Goal: Task Accomplishment & Management: Manage account settings

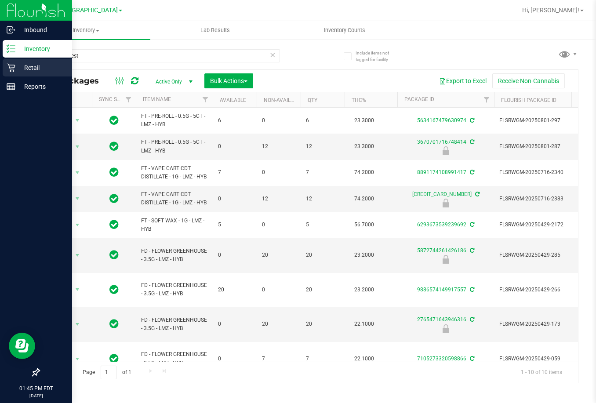
click at [26, 67] on p "Retail" at bounding box center [41, 67] width 53 height 11
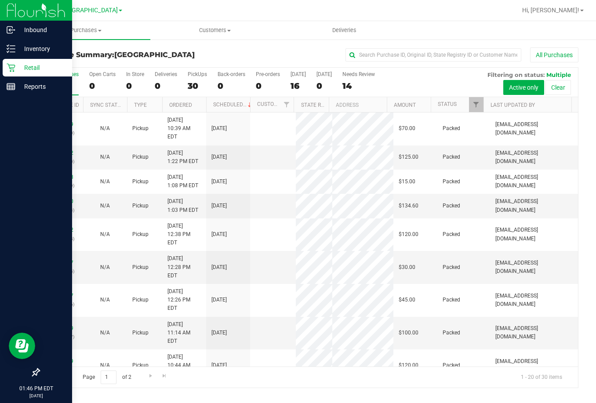
click at [261, 60] on div "All Purchases" at bounding box center [399, 54] width 360 height 15
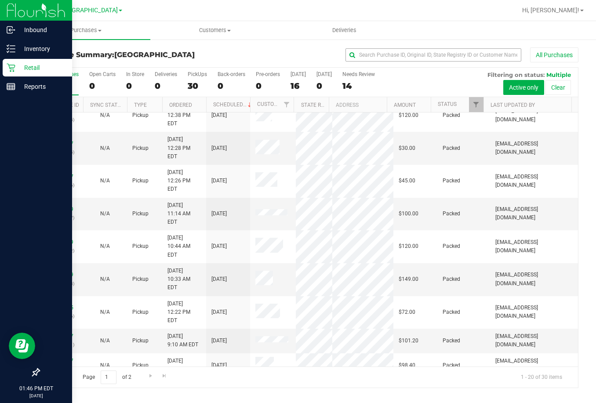
scroll to position [30, 0]
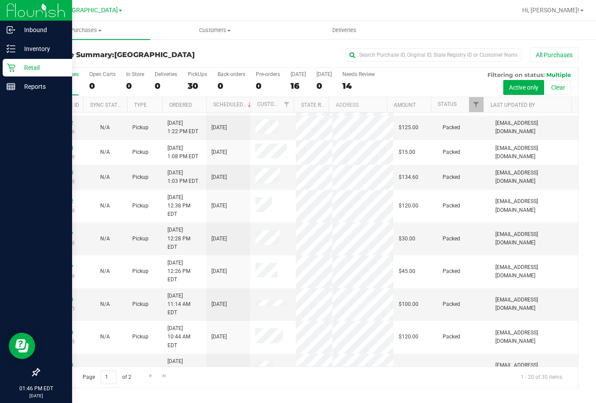
click at [246, 54] on div "All Purchases" at bounding box center [399, 54] width 360 height 15
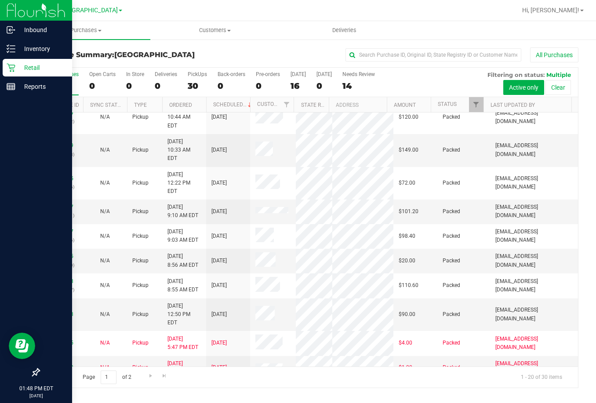
scroll to position [0, 0]
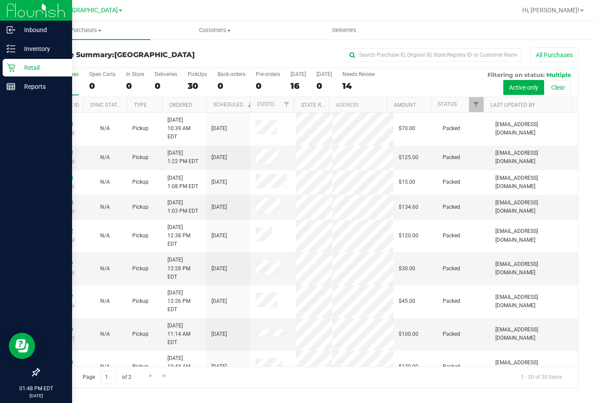
click at [300, 386] on div "Page 1 of 2 1 - 20 of 30 items" at bounding box center [308, 377] width 539 height 21
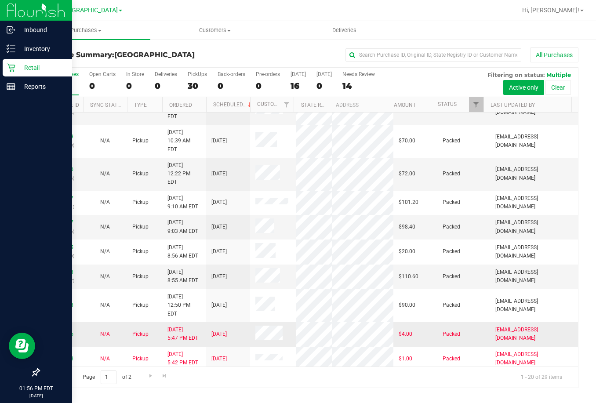
scroll to position [258, 0]
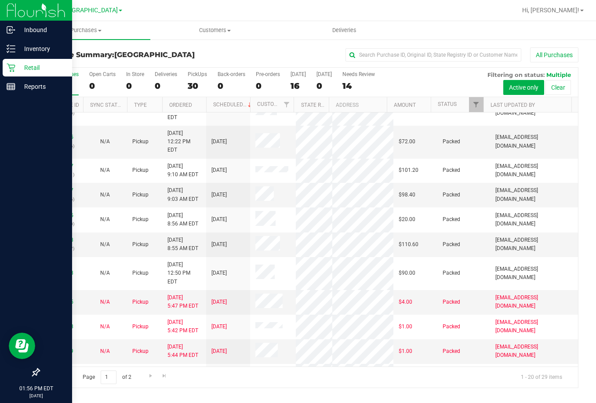
click at [370, 390] on div "Purchase Summary: [GEOGRAPHIC_DATA] All Purchases All Purchases 30 Open Carts 0…" at bounding box center [308, 218] width 575 height 358
click at [46, 66] on p "Retail" at bounding box center [41, 67] width 53 height 11
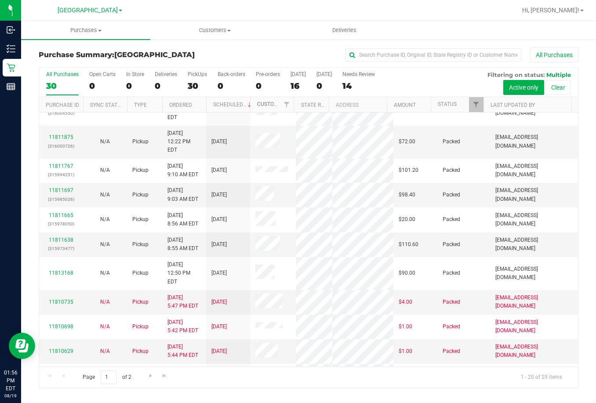
click at [266, 105] on link "Customer" at bounding box center [270, 104] width 27 height 6
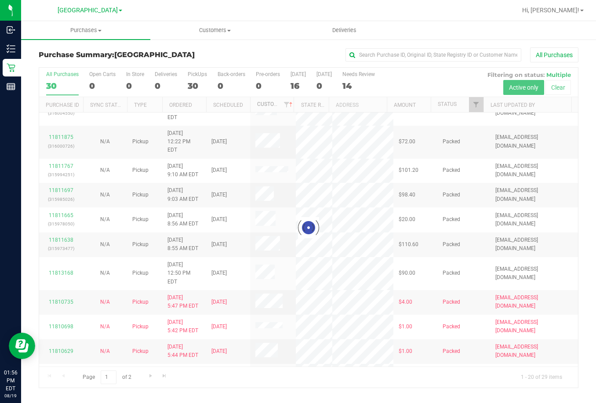
scroll to position [0, 0]
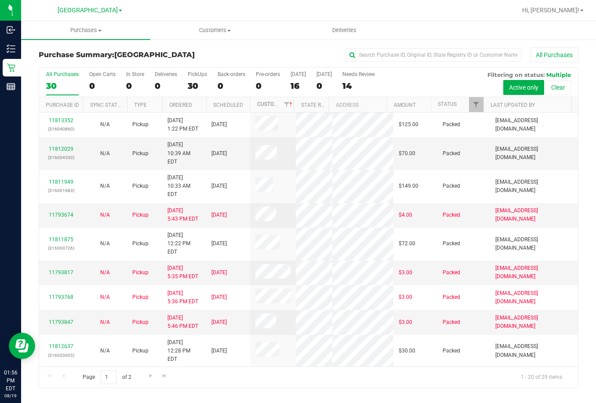
click at [266, 105] on link "Customer" at bounding box center [275, 104] width 37 height 6
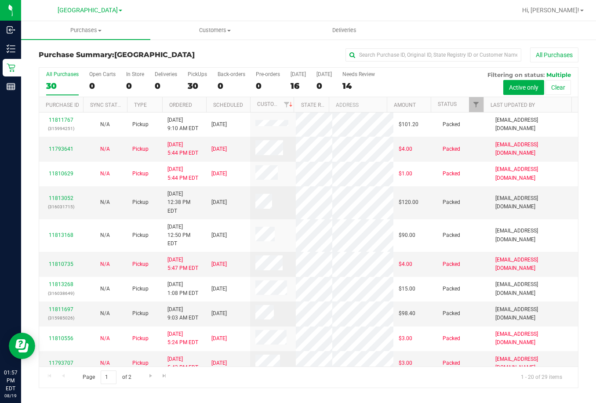
click at [267, 59] on div "All Purchases" at bounding box center [399, 54] width 360 height 15
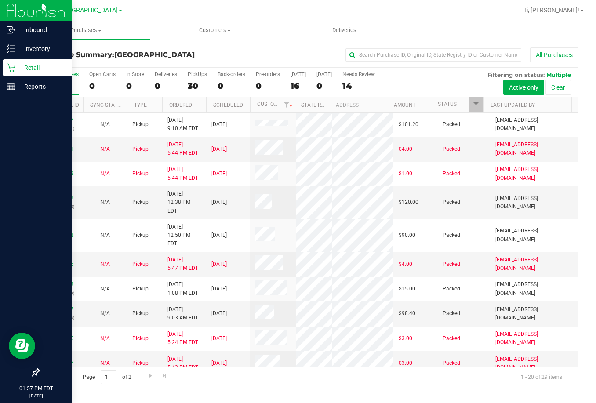
click at [33, 69] on p "Retail" at bounding box center [41, 67] width 53 height 11
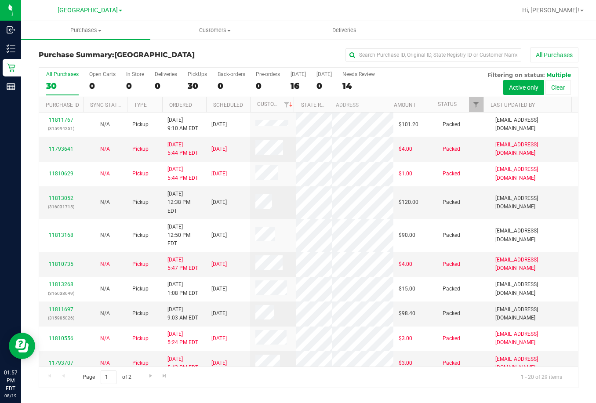
click at [241, 56] on div "All Purchases" at bounding box center [399, 54] width 360 height 15
click at [251, 60] on div "All Purchases" at bounding box center [399, 54] width 360 height 15
click at [270, 56] on div "All Purchases" at bounding box center [399, 54] width 360 height 15
click at [218, 55] on h3 "Purchase Summary: [GEOGRAPHIC_DATA]" at bounding box center [129, 55] width 180 height 8
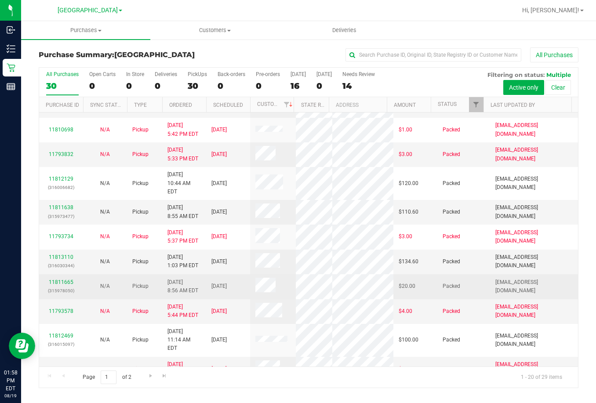
scroll to position [38, 0]
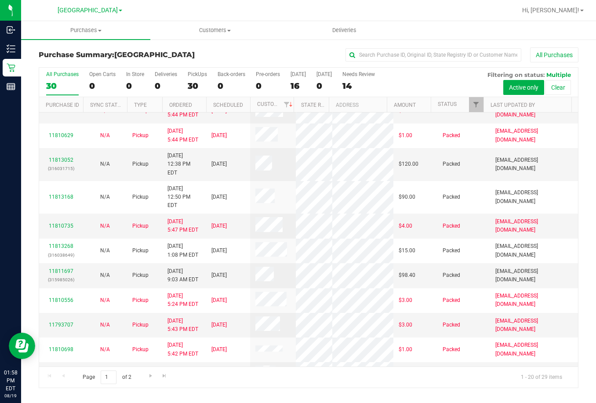
click at [259, 53] on div "All Purchases" at bounding box center [399, 54] width 360 height 15
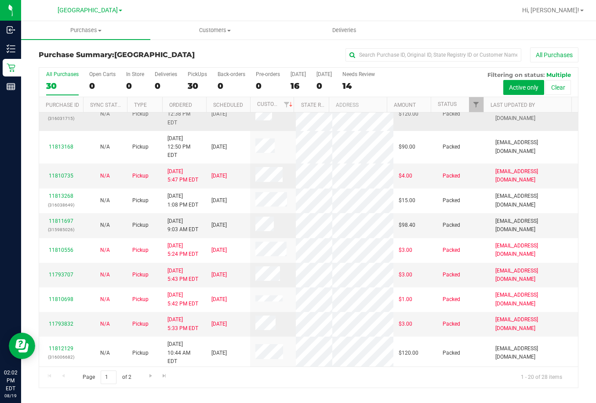
scroll to position [258, 0]
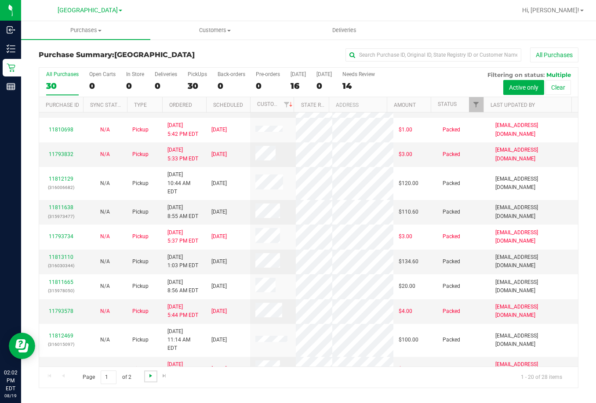
click at [150, 376] on span "Go to the next page" at bounding box center [150, 375] width 7 height 7
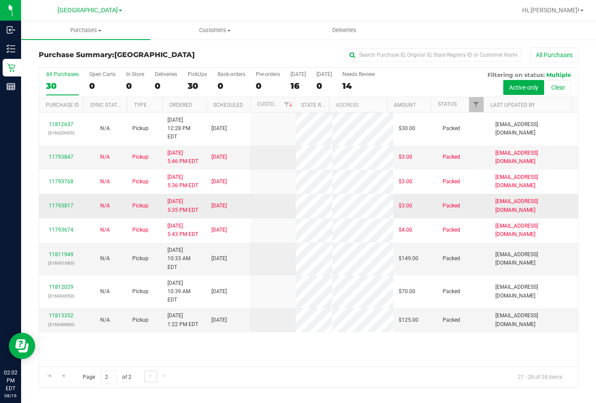
scroll to position [0, 0]
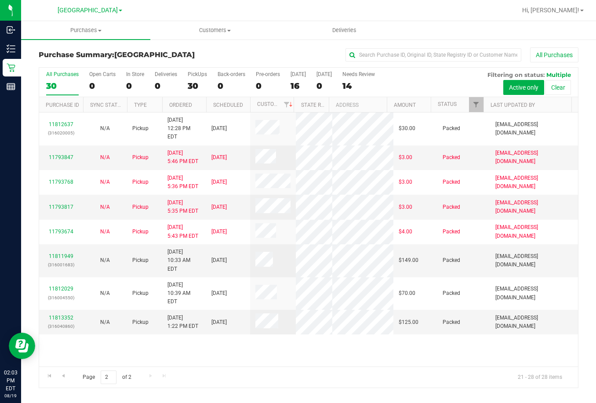
click at [293, 361] on div "11812637 (316020005) N/A Pickup [DATE] 12:28 PM EDT 8/19/2025 $30.00 Packed [EM…" at bounding box center [308, 240] width 539 height 254
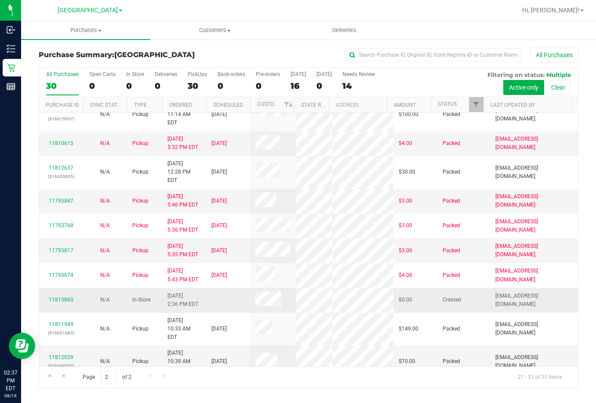
scroll to position [39, 0]
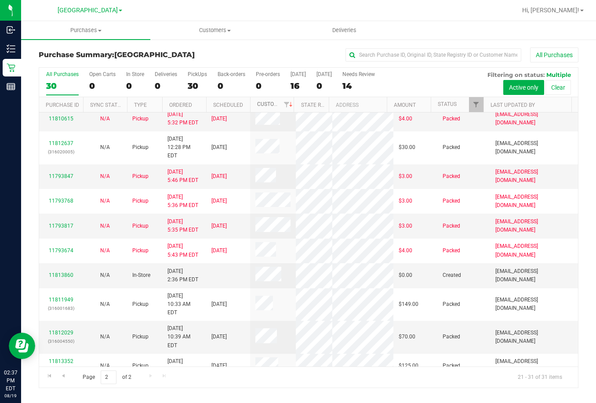
click at [267, 105] on link "Customer" at bounding box center [275, 104] width 37 height 6
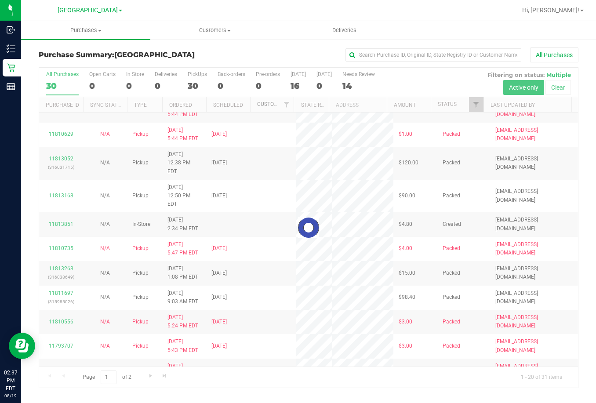
scroll to position [0, 0]
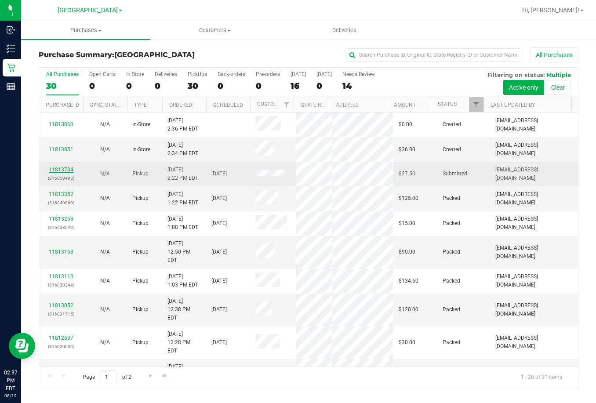
click at [64, 168] on link "11813784" at bounding box center [61, 170] width 25 height 6
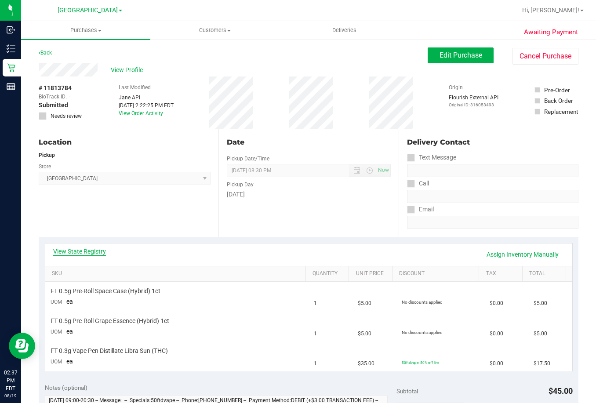
click at [72, 254] on link "View State Registry" at bounding box center [79, 251] width 53 height 9
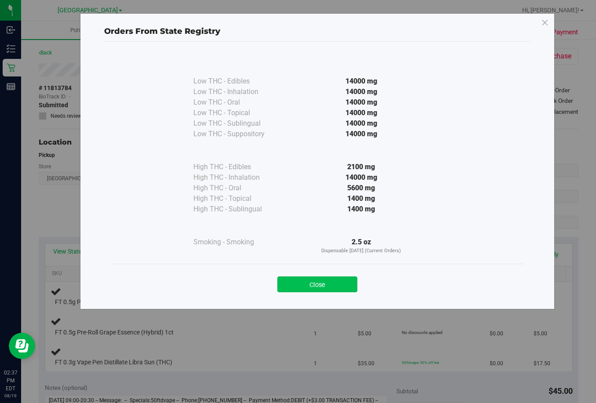
click at [328, 283] on button "Close" at bounding box center [317, 285] width 80 height 16
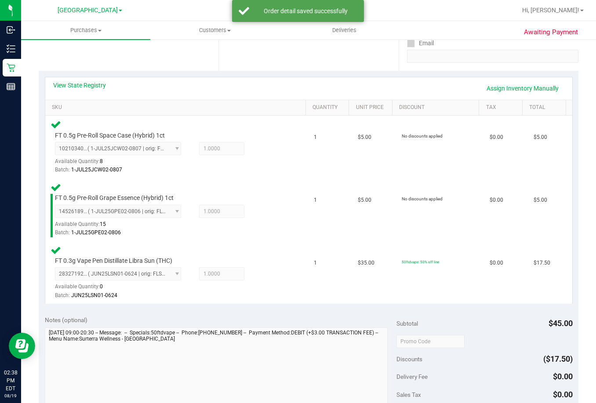
scroll to position [352, 0]
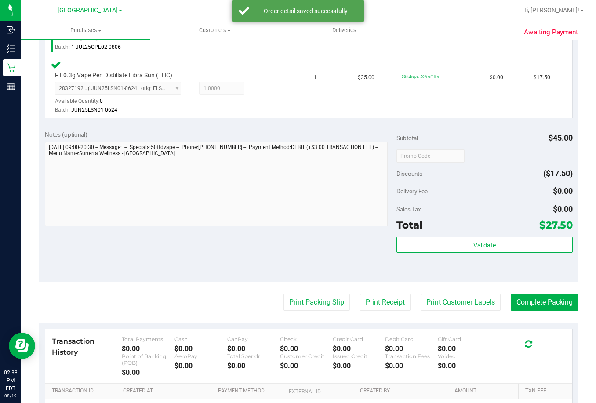
click at [485, 234] on div "Subtotal $45.00 Discounts ($17.50) Delivery Fee $0.00 Sales Tax $0.00 Total $27…" at bounding box center [485, 203] width 176 height 146
click at [484, 240] on button "Validate" at bounding box center [485, 245] width 176 height 16
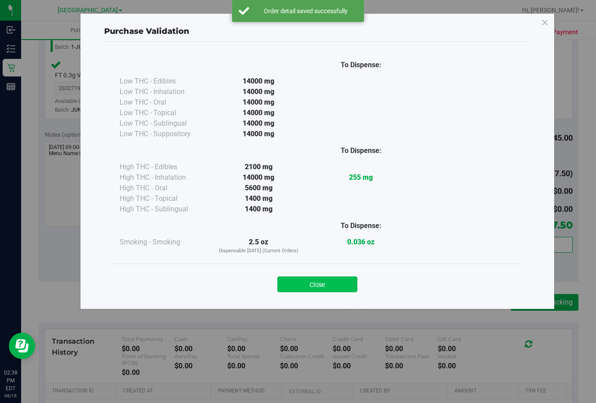
click at [316, 280] on button "Close" at bounding box center [317, 285] width 80 height 16
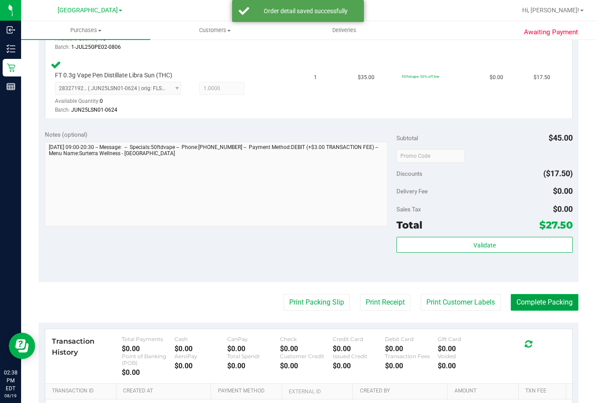
click at [551, 300] on button "Complete Packing" at bounding box center [545, 302] width 68 height 17
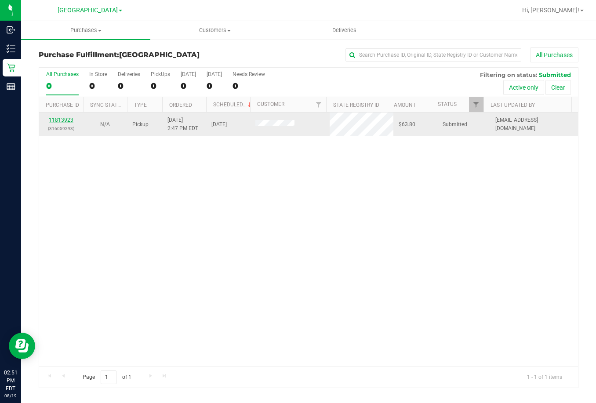
click at [63, 122] on link "11813923" at bounding box center [61, 120] width 25 height 6
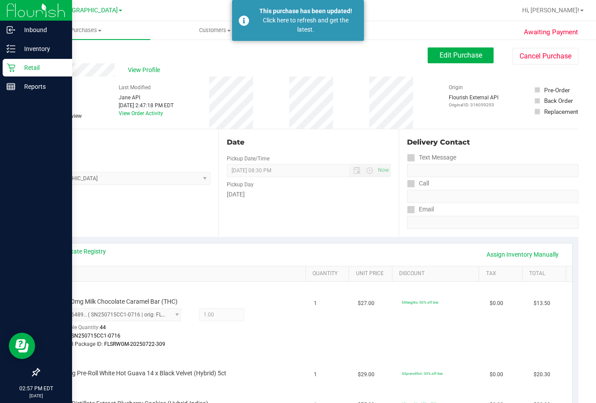
click at [26, 66] on p "Retail" at bounding box center [41, 67] width 53 height 11
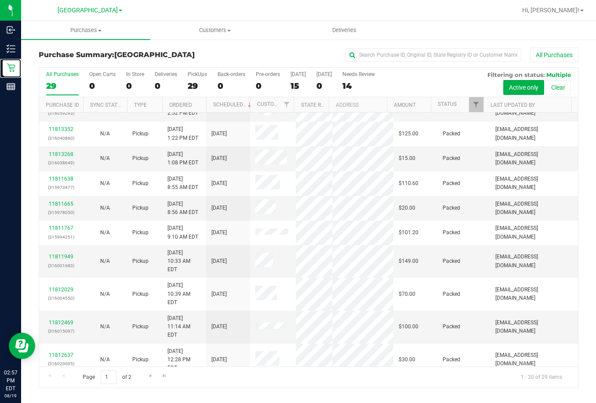
scroll to position [38, 0]
